Goal: Information Seeking & Learning: Compare options

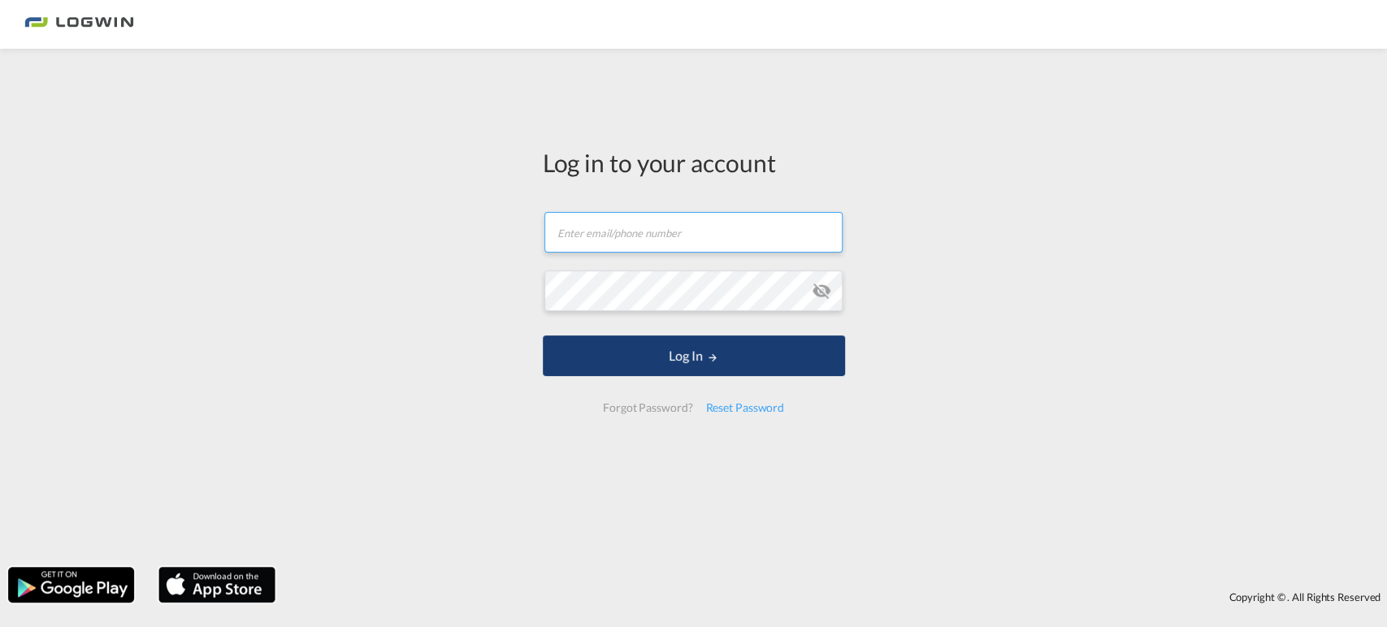
type input "behzad.herawi@logwin-logistics.com"
click at [656, 362] on button "Log In" at bounding box center [694, 356] width 302 height 41
